Goal: Transaction & Acquisition: Purchase product/service

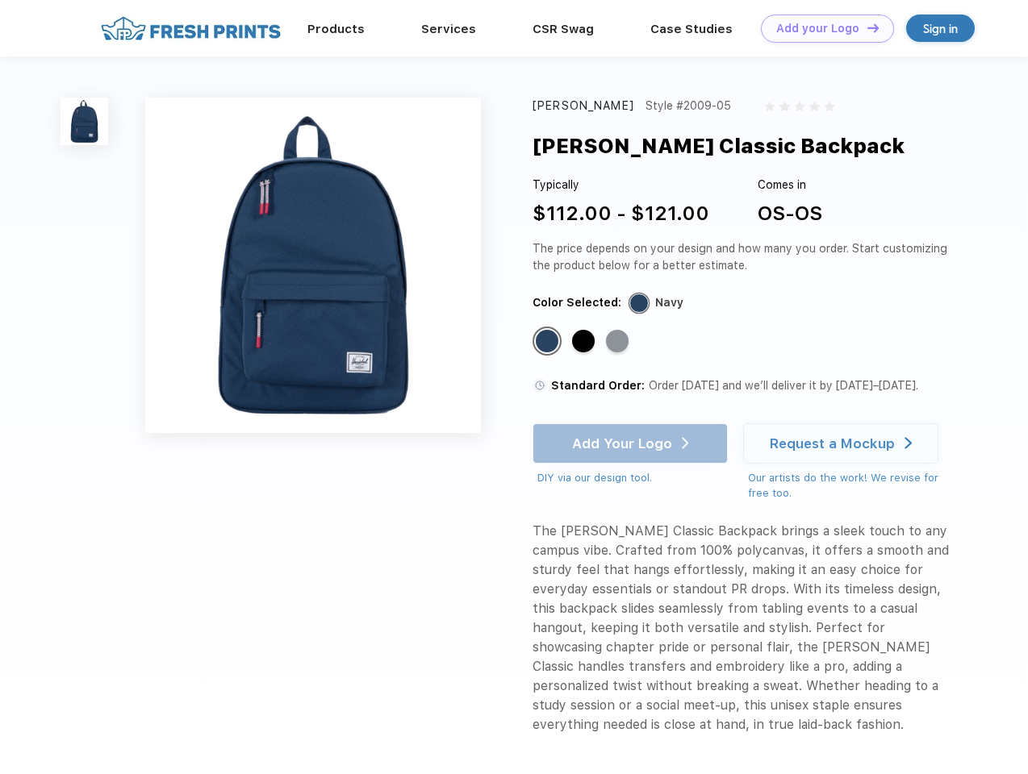
click at [821, 28] on link "Add your Logo Design Tool" at bounding box center [827, 29] width 133 height 28
click at [0, 0] on div "Design Tool" at bounding box center [0, 0] width 0 height 0
click at [865, 27] on link "Add your Logo Design Tool" at bounding box center [827, 29] width 133 height 28
click at [85, 121] on img at bounding box center [84, 122] width 48 height 48
click at [548, 342] on div "Standard Color" at bounding box center [547, 341] width 23 height 23
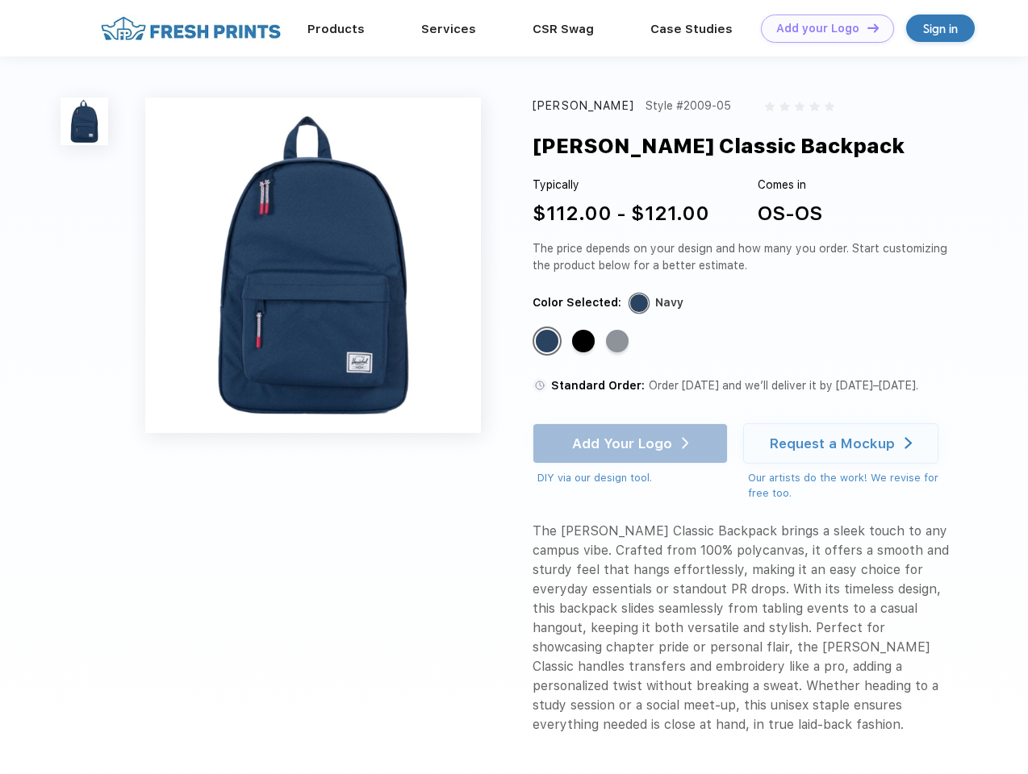
click at [585, 342] on div "Standard Color" at bounding box center [583, 341] width 23 height 23
click at [619, 342] on div "Standard Color" at bounding box center [617, 341] width 23 height 23
click at [632, 444] on div "Add Your Logo DIY via our design tool. Ah shoot! This product isn't up in our d…" at bounding box center [629, 454] width 195 height 63
click at [843, 444] on div "Request a Mockup" at bounding box center [831, 444] width 125 height 16
